Goal: Check status: Check status

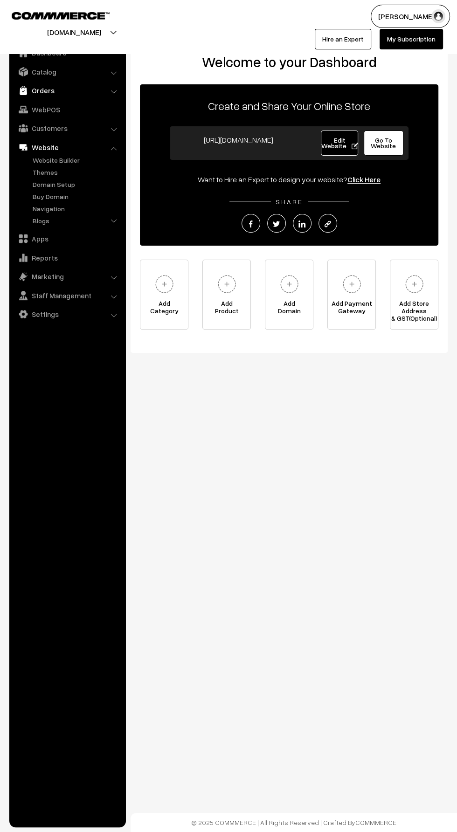
click at [27, 90] on img at bounding box center [23, 90] width 9 height 9
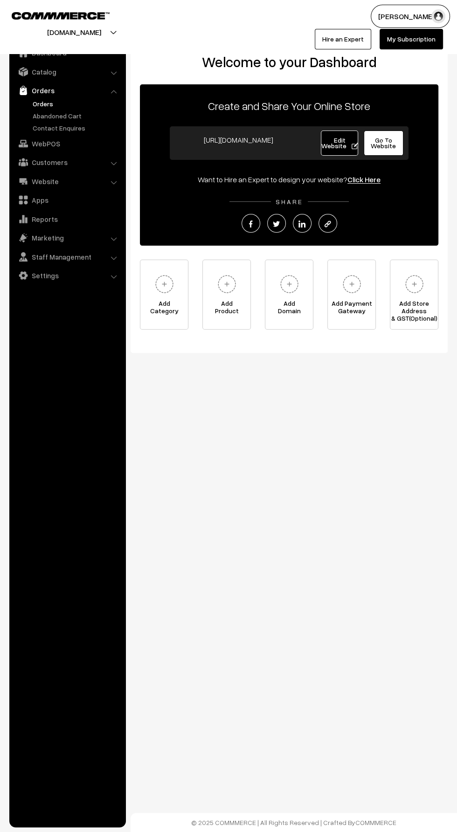
click at [36, 104] on link "Orders" at bounding box center [76, 104] width 92 height 10
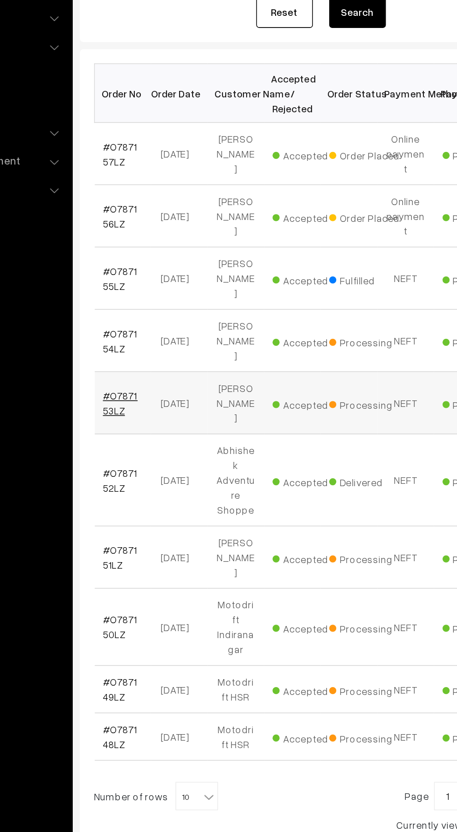
click at [148, 408] on link "#O787153LZ" at bounding box center [157, 417] width 23 height 18
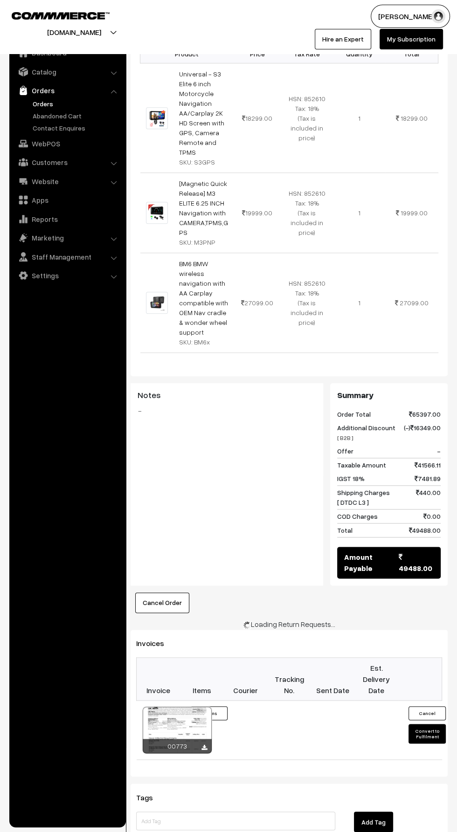
scroll to position [434, 0]
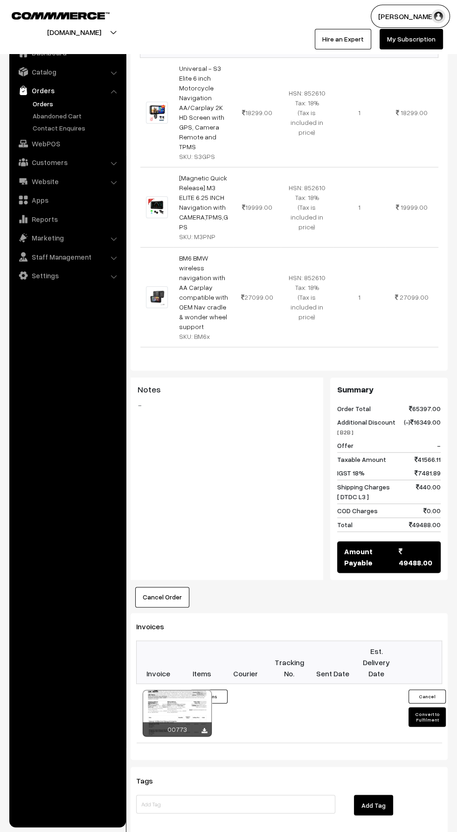
click at [35, 104] on link "Orders" at bounding box center [76, 104] width 92 height 10
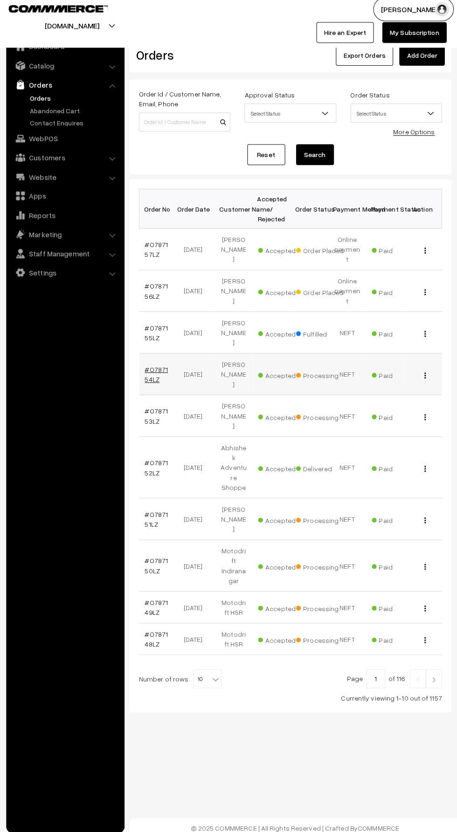
click at [149, 367] on link "#O787154LZ" at bounding box center [157, 376] width 23 height 18
